Goal: Task Accomplishment & Management: Complete application form

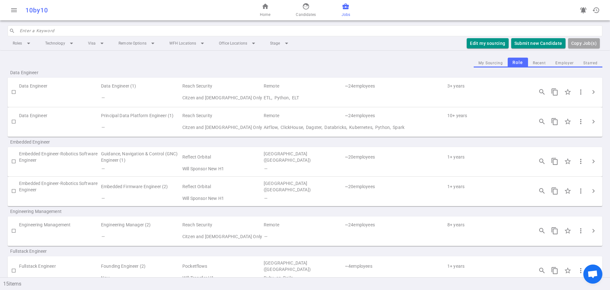
scroll to position [223, 0]
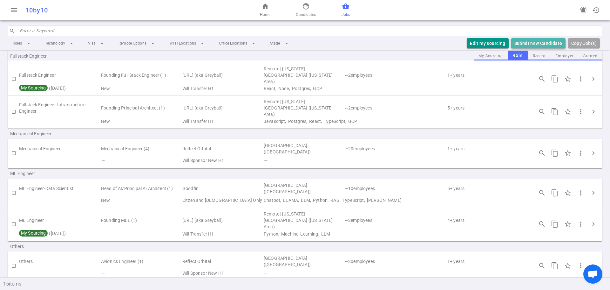
click at [528, 42] on button "Submit new Candidate" at bounding box center [539, 43] width 54 height 10
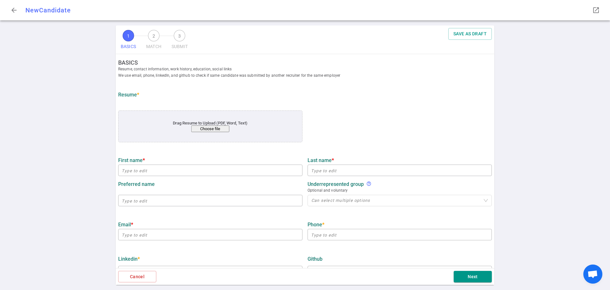
click at [214, 130] on button "Choose file" at bounding box center [210, 128] width 38 height 7
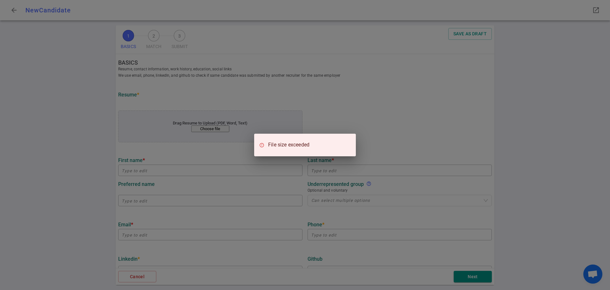
click at [415, 116] on div "File size exceeded" at bounding box center [305, 145] width 610 height 290
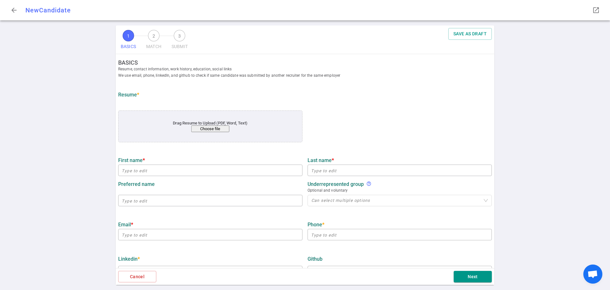
click at [216, 131] on button "Choose file" at bounding box center [210, 128] width 38 height 7
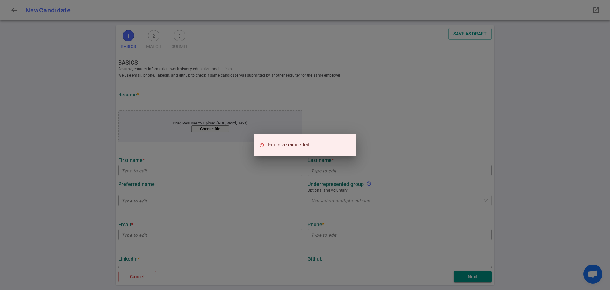
click at [394, 136] on div "File size exceeded" at bounding box center [305, 145] width 610 height 290
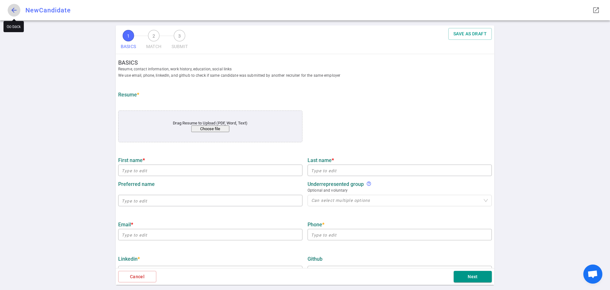
click at [14, 10] on span "arrow_back" at bounding box center [14, 10] width 8 height 8
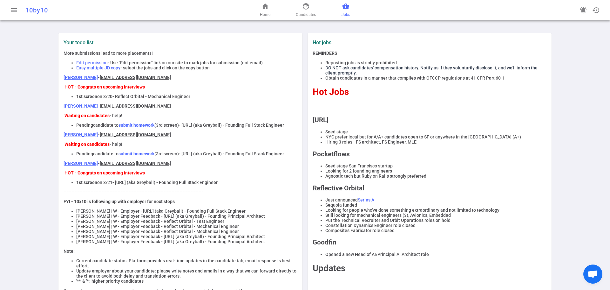
click at [343, 11] on link "business_center Jobs" at bounding box center [346, 10] width 9 height 15
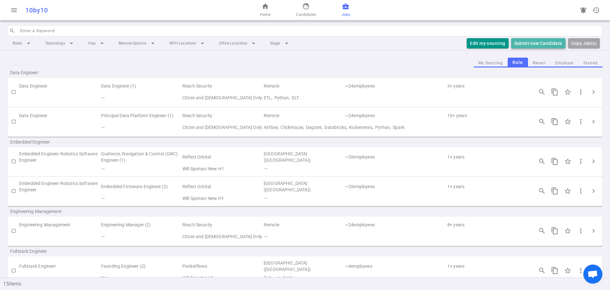
click at [535, 45] on button "Submit new Candidate" at bounding box center [539, 43] width 54 height 10
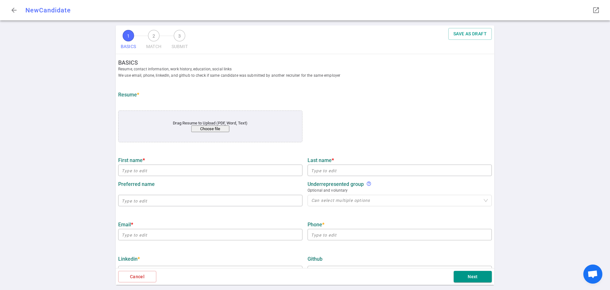
click at [216, 127] on button "Choose file" at bounding box center [210, 128] width 38 height 7
click at [211, 128] on button "Choose file" at bounding box center [210, 128] width 38 height 7
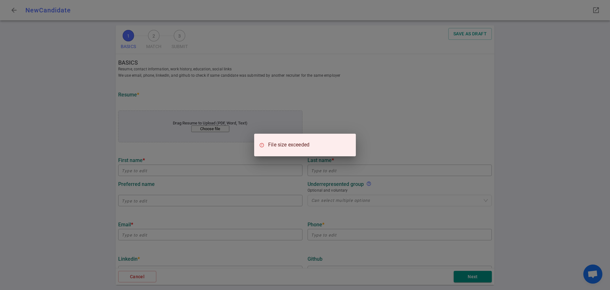
click at [393, 147] on div "File size exceeded" at bounding box center [305, 145] width 610 height 290
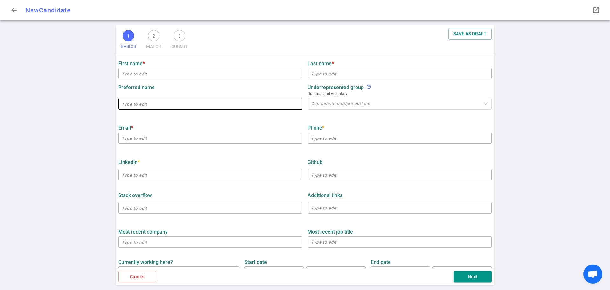
scroll to position [6, 0]
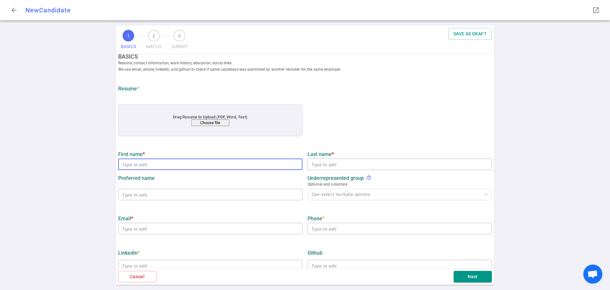
click at [162, 168] on input "text" at bounding box center [210, 164] width 184 height 10
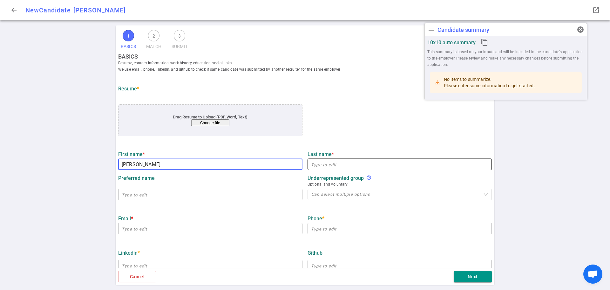
type input "[PERSON_NAME]"
click at [329, 167] on input "text" at bounding box center [400, 164] width 184 height 10
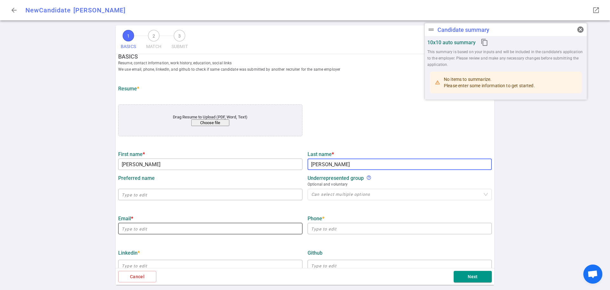
type input "[PERSON_NAME]"
click at [144, 232] on input "email" at bounding box center [210, 228] width 184 height 10
paste input "[PERSON_NAME][EMAIL_ADDRESS][PERSON_NAME][DOMAIN_NAME]"
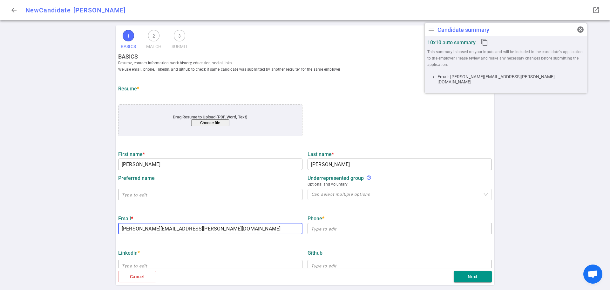
type input "[PERSON_NAME][EMAIL_ADDRESS][PERSON_NAME][DOMAIN_NAME]"
click at [322, 229] on input "text" at bounding box center [400, 228] width 184 height 10
paste input "[PHONE_NUMBER]"
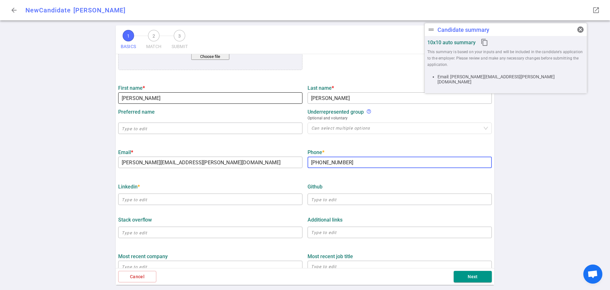
scroll to position [165, 0]
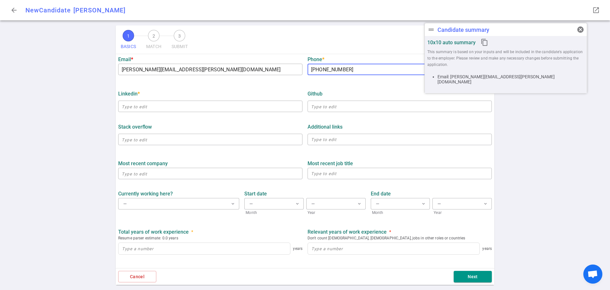
type input "[PHONE_NUMBER]"
click at [137, 106] on input "text" at bounding box center [210, 106] width 184 height 10
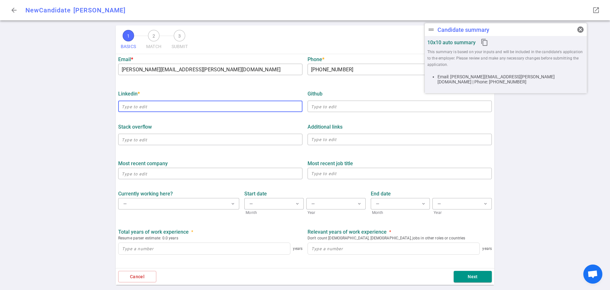
paste input "[URL][DOMAIN_NAME][PERSON_NAME]"
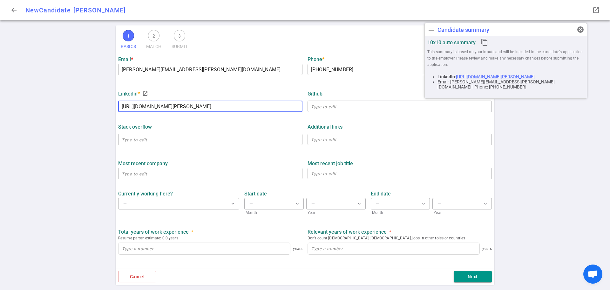
type input "[URL][DOMAIN_NAME][PERSON_NAME]"
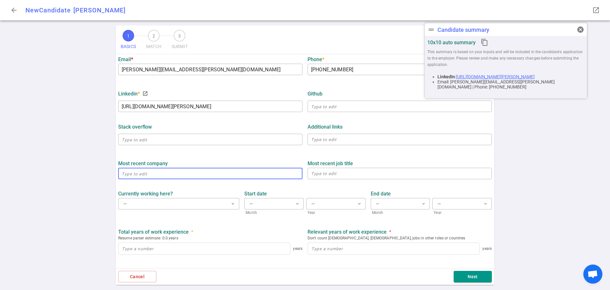
click at [127, 175] on input "text" at bounding box center [210, 173] width 184 height 10
paste input "Maztech Industries"
type input "Maztech Industries"
click at [179, 205] on button "— expand_more" at bounding box center [178, 203] width 121 height 11
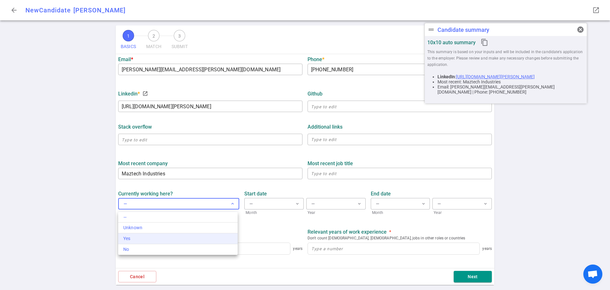
click at [136, 240] on div "Yes" at bounding box center [177, 238] width 109 height 7
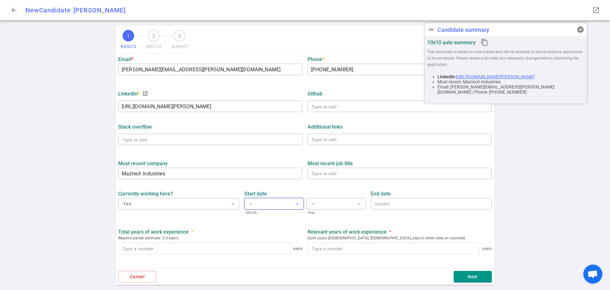
click at [259, 209] on button "— expand_more" at bounding box center [273, 203] width 59 height 11
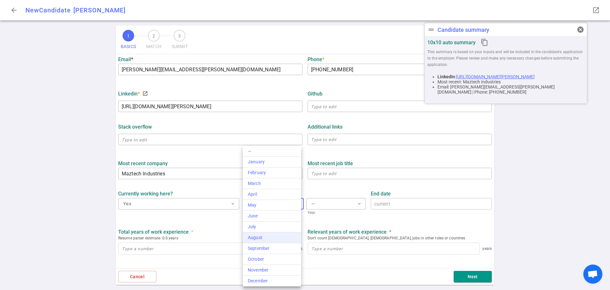
click at [261, 237] on div "August" at bounding box center [272, 237] width 48 height 7
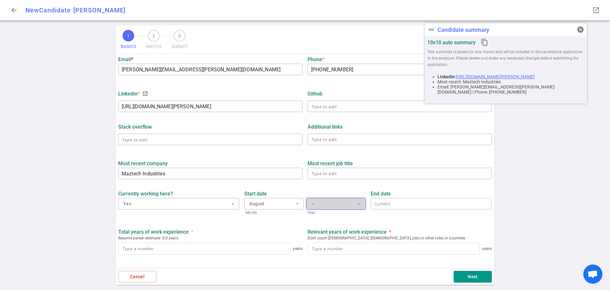
click at [325, 204] on button "— expand_more" at bounding box center [335, 203] width 59 height 11
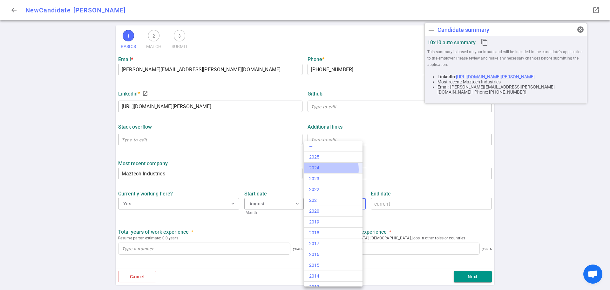
click at [323, 169] on div "2024" at bounding box center [333, 167] width 48 height 7
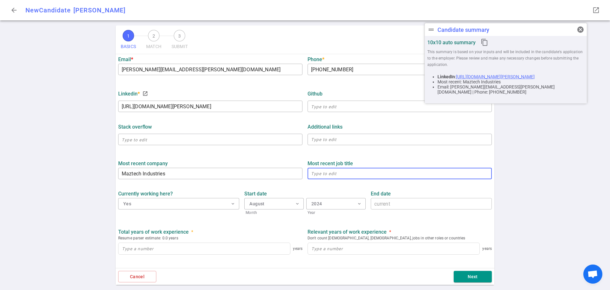
click at [326, 175] on textarea at bounding box center [399, 173] width 177 height 7
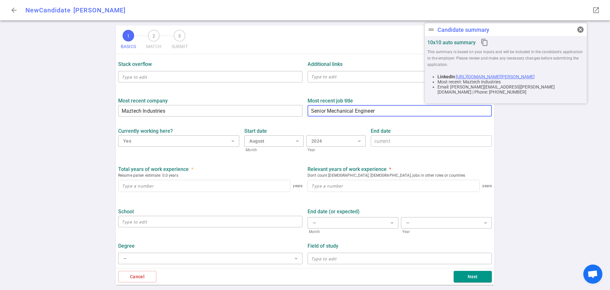
scroll to position [229, 0]
type textarea "Senior Mechanical Engineer"
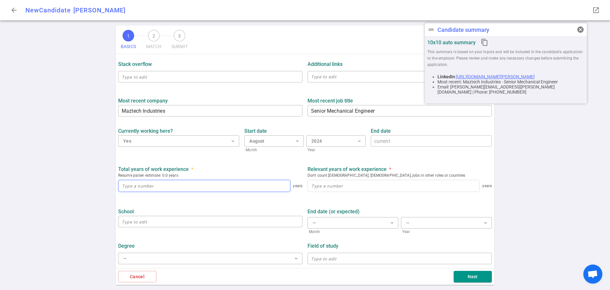
click at [174, 185] on input at bounding box center [205, 185] width 172 height 11
type input "8"
click at [320, 186] on input at bounding box center [394, 185] width 172 height 11
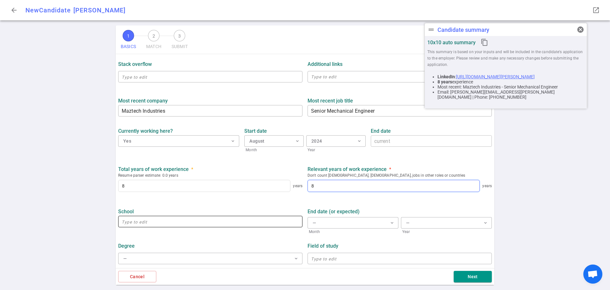
type input "8"
click at [185, 220] on input "text" at bounding box center [210, 221] width 184 height 10
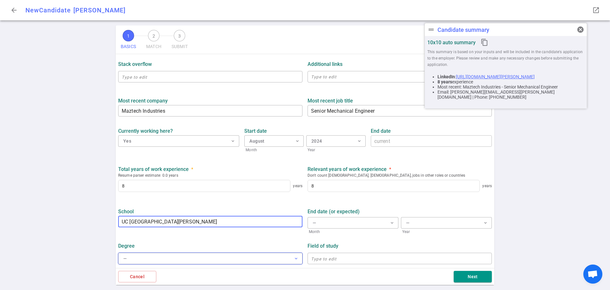
type input "UC [GEOGRAPHIC_DATA][PERSON_NAME]"
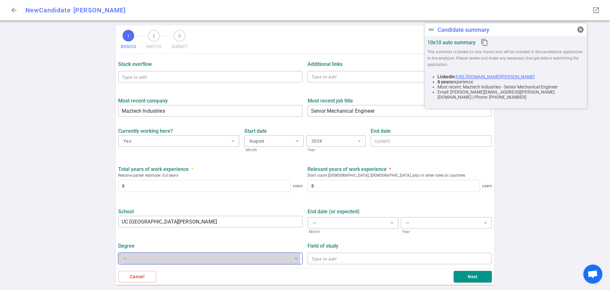
click at [164, 258] on button "— expand_more" at bounding box center [210, 257] width 184 height 11
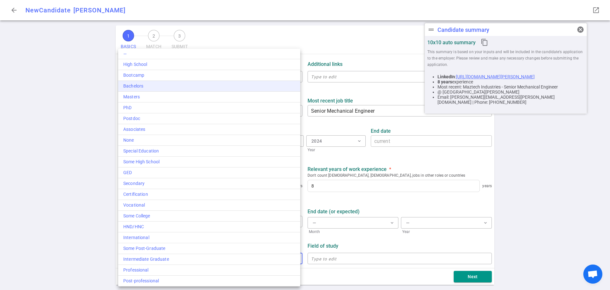
click at [135, 91] on li "Bachelors" at bounding box center [209, 86] width 182 height 11
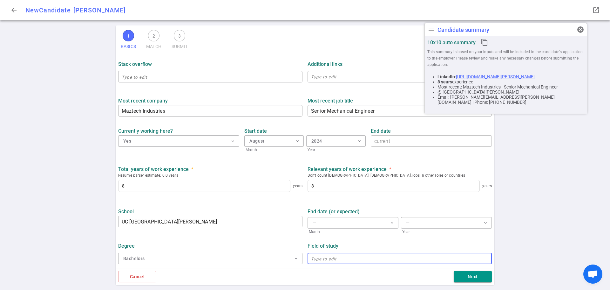
click at [320, 260] on input "text" at bounding box center [400, 258] width 184 height 10
type input "Mechanical Engineering"
click at [476, 279] on button "Next" at bounding box center [473, 277] width 38 height 12
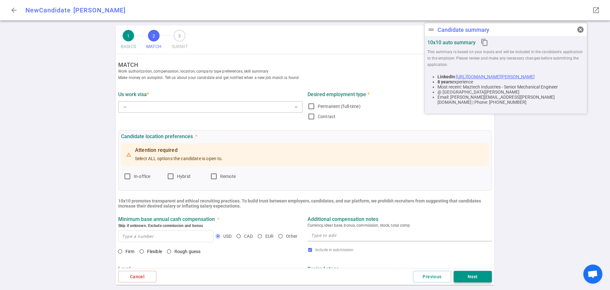
scroll to position [0, 0]
click at [142, 106] on button "— expand_more" at bounding box center [210, 106] width 184 height 11
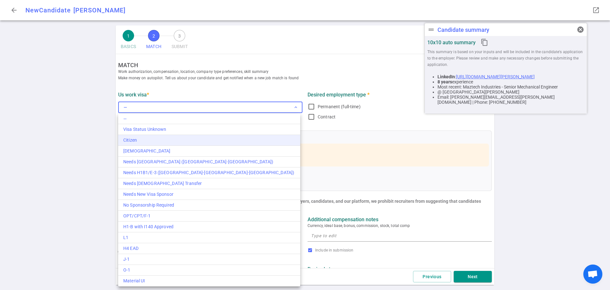
click at [140, 138] on div "Citizen" at bounding box center [209, 140] width 172 height 7
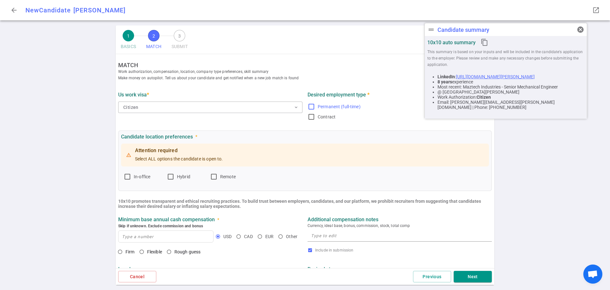
click at [308, 108] on input "Permanent (full-time)" at bounding box center [312, 107] width 8 height 8
checkbox input "true"
click at [124, 176] on input "In-office" at bounding box center [128, 177] width 8 height 8
checkbox input "true"
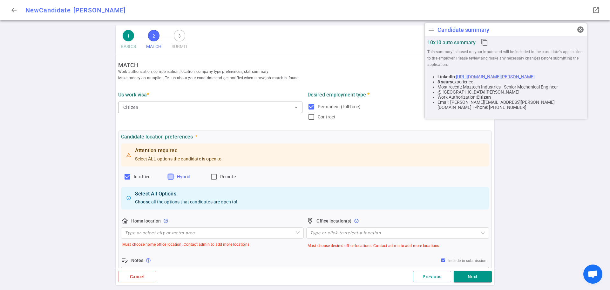
click at [171, 180] on input "Hybrid" at bounding box center [171, 177] width 8 height 8
checkbox input "true"
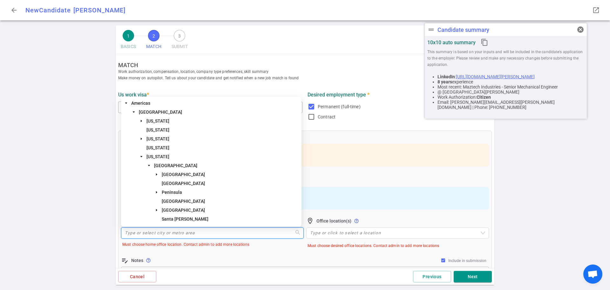
click at [148, 234] on input "search" at bounding box center [212, 232] width 175 height 11
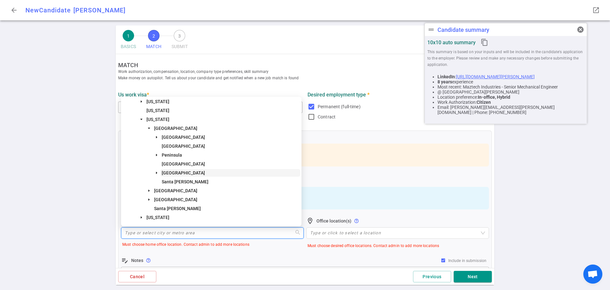
scroll to position [64, 0]
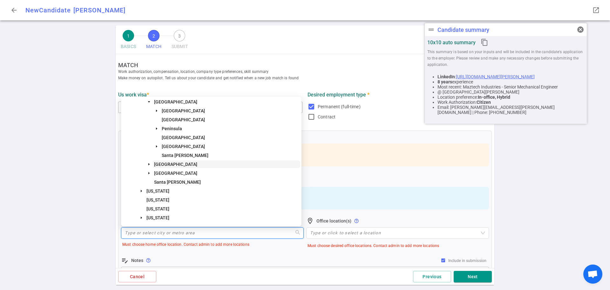
click at [163, 162] on span "[GEOGRAPHIC_DATA]" at bounding box center [175, 164] width 43 height 5
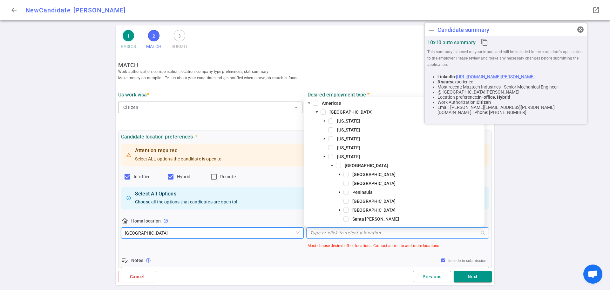
click at [325, 235] on div at bounding box center [395, 232] width 174 height 5
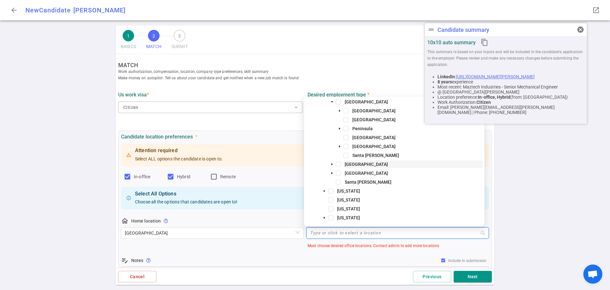
click at [363, 165] on span "[GEOGRAPHIC_DATA]" at bounding box center [366, 164] width 43 height 5
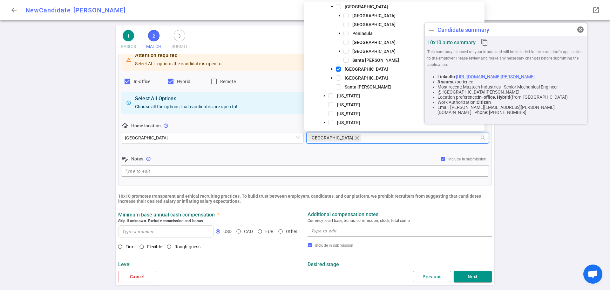
scroll to position [159, 0]
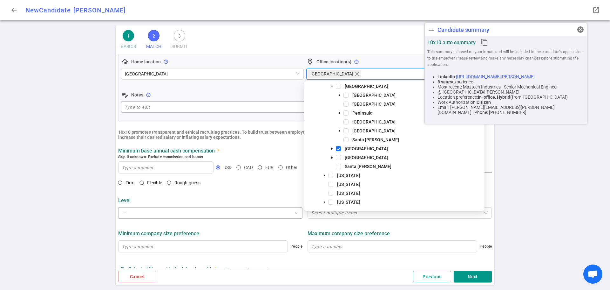
click at [223, 195] on div "Level — expand_more Desired stage Select multiple items" at bounding box center [305, 205] width 379 height 33
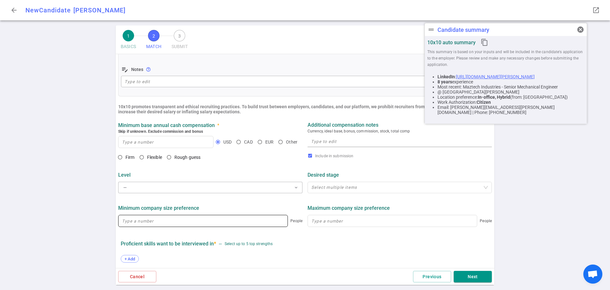
scroll to position [223, 0]
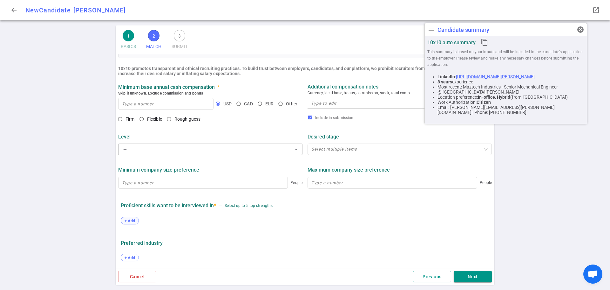
click at [131, 221] on span "+ Add" at bounding box center [129, 220] width 15 height 5
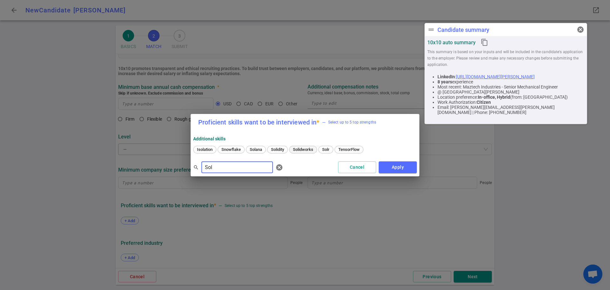
click at [300, 151] on span "Solidworks" at bounding box center [303, 149] width 25 height 5
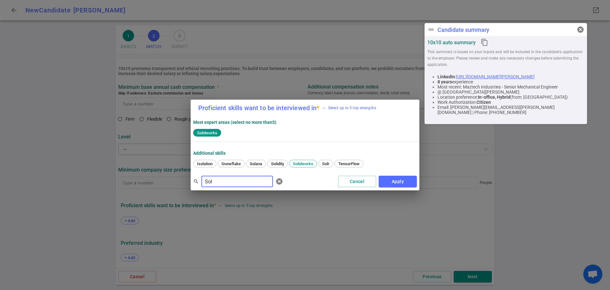
drag, startPoint x: 219, startPoint y: 184, endPoint x: 189, endPoint y: 184, distance: 30.8
click at [188, 183] on div "Proficient skills want to be interviewed in * — Select up to 5 top strengths Mo…" at bounding box center [305, 145] width 610 height 290
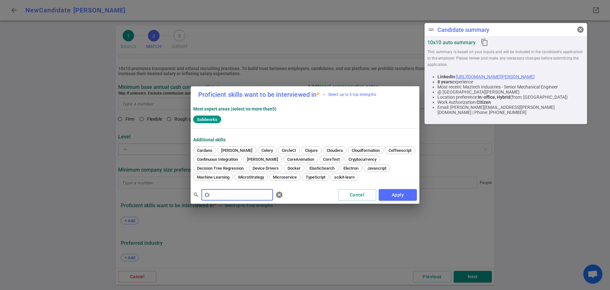
type input "C"
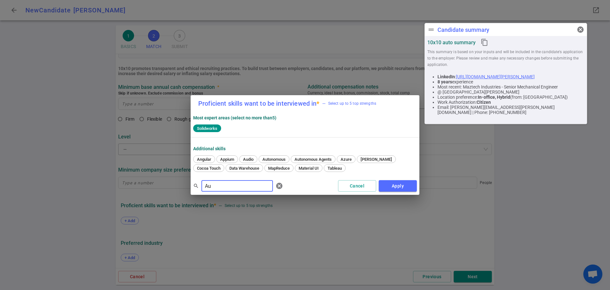
type input "A"
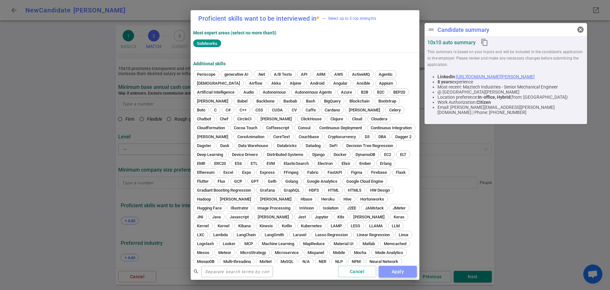
click at [399, 272] on button "Apply" at bounding box center [398, 271] width 38 height 12
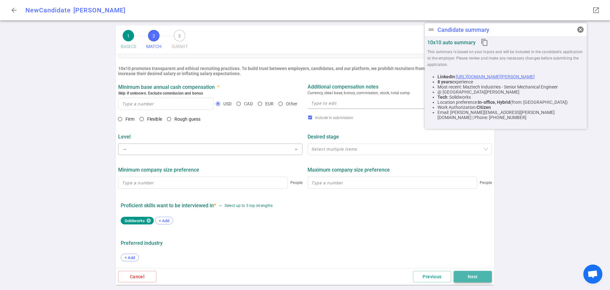
click at [469, 277] on button "Next" at bounding box center [473, 277] width 38 height 12
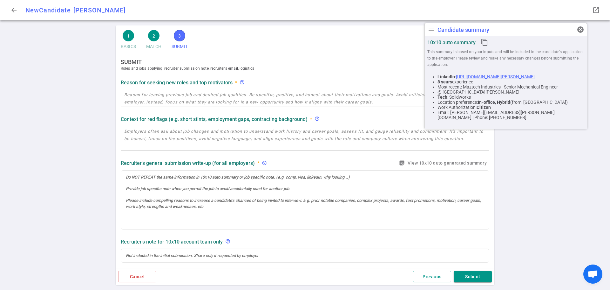
scroll to position [0, 0]
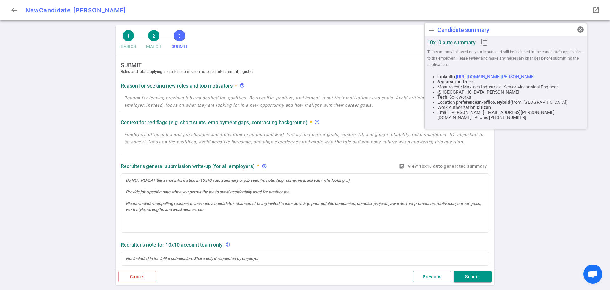
click at [131, 104] on textarea at bounding box center [305, 101] width 362 height 15
